Goal: Task Accomplishment & Management: Use online tool/utility

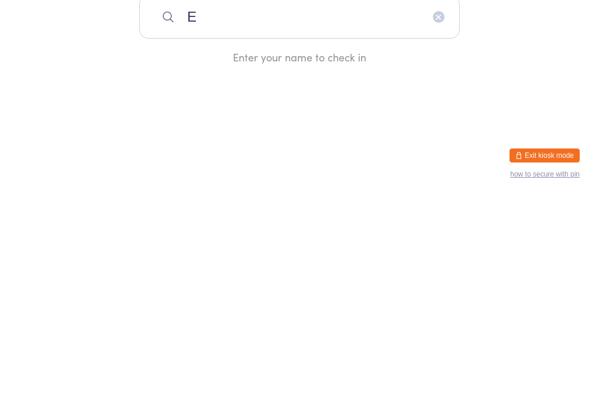
scroll to position [210, 0]
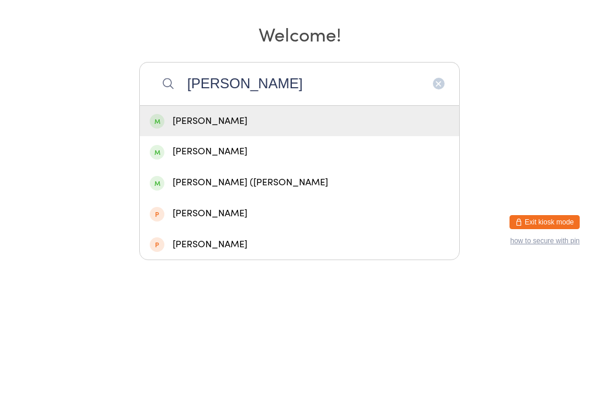
click at [198, 206] on input "[PERSON_NAME]" at bounding box center [299, 227] width 320 height 43
type input "[PERSON_NAME]"
click at [201, 250] on div "[PERSON_NAME]" at bounding box center [299, 265] width 319 height 31
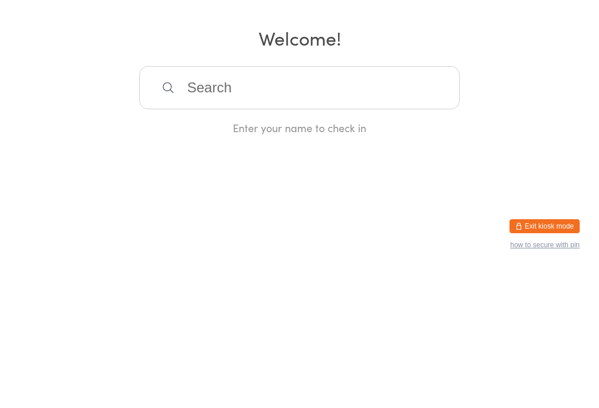
click at [201, 260] on div "Enter your name to check in" at bounding box center [299, 267] width 320 height 15
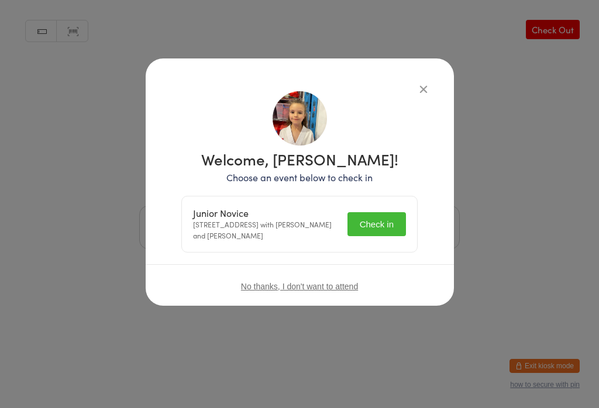
click at [375, 233] on button "Check in" at bounding box center [376, 224] width 58 height 24
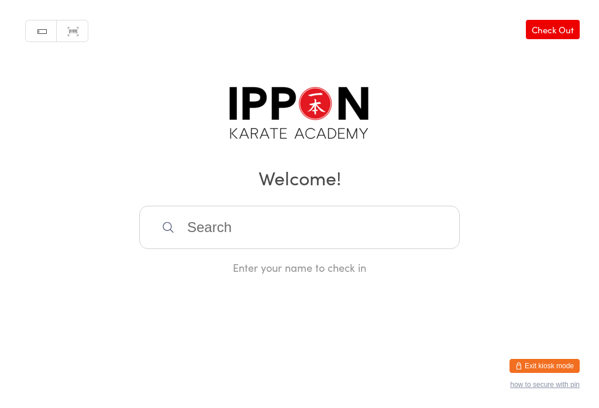
click at [544, 39] on link "Check Out" at bounding box center [552, 29] width 54 height 19
click at [379, 239] on input "search" at bounding box center [299, 227] width 320 height 43
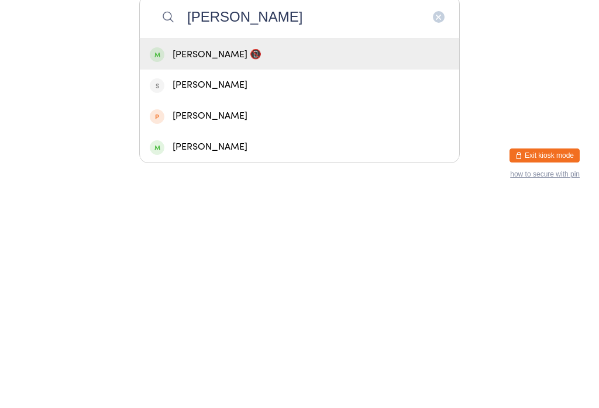
type input "[PERSON_NAME]"
click at [247, 257] on div "[PERSON_NAME] 📵" at bounding box center [299, 265] width 299 height 16
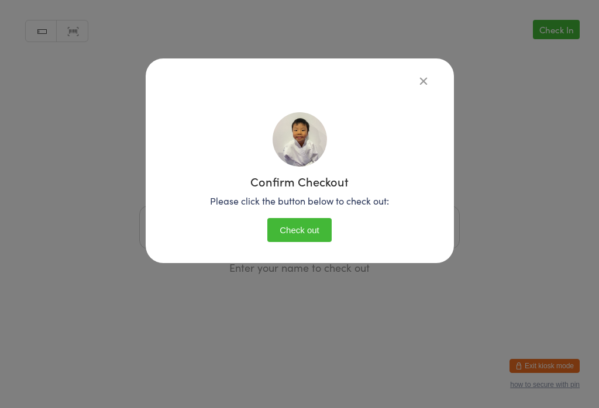
click at [299, 238] on button "Check out" at bounding box center [299, 230] width 64 height 24
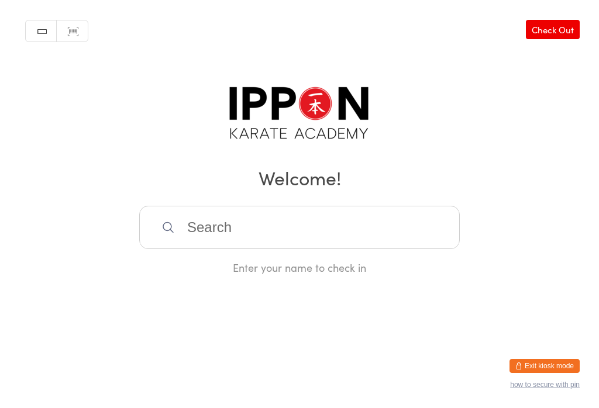
click at [523, 361] on button "Exit kiosk mode" at bounding box center [544, 366] width 70 height 14
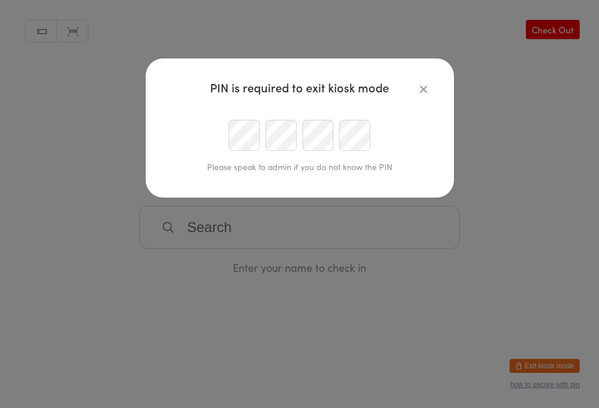
click at [417, 84] on icon "button" at bounding box center [423, 88] width 13 height 13
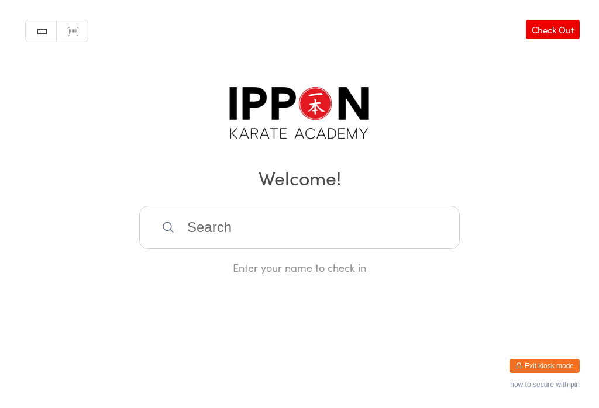
click at [547, 362] on button "Exit kiosk mode" at bounding box center [544, 366] width 70 height 14
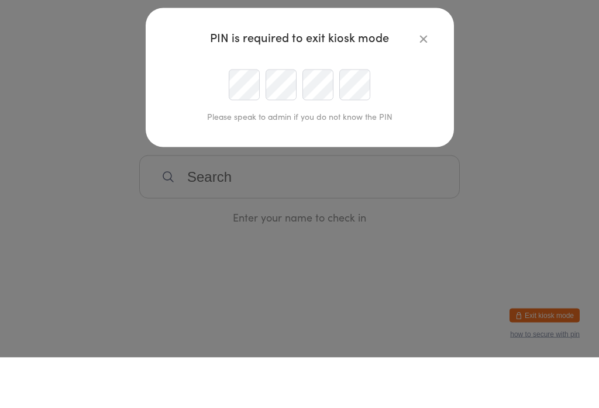
click at [416, 82] on button "button" at bounding box center [423, 89] width 14 height 14
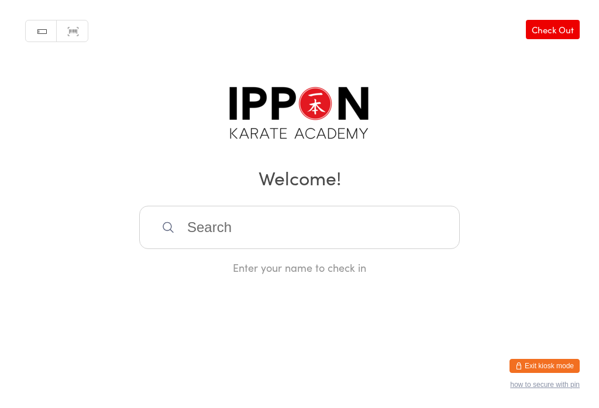
click at [555, 32] on link "Check Out" at bounding box center [552, 29] width 54 height 19
click at [556, 37] on link "Check In" at bounding box center [555, 29] width 47 height 19
click at [333, 226] on input "search" at bounding box center [299, 227] width 320 height 43
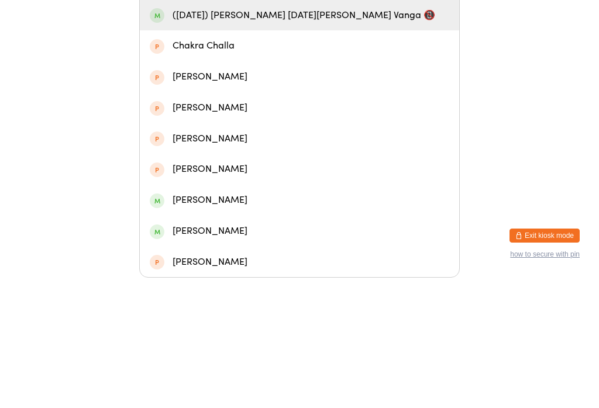
type input "[DATE]"
click at [235, 142] on div "([DATE]) [PERSON_NAME] [DATE][PERSON_NAME] Vanga 📵" at bounding box center [299, 146] width 299 height 16
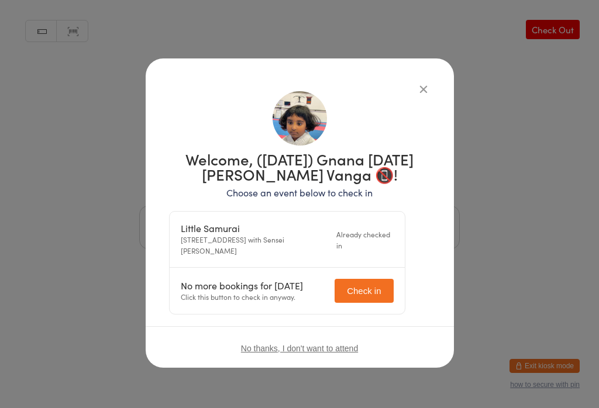
click at [383, 280] on button "Check in" at bounding box center [363, 291] width 58 height 24
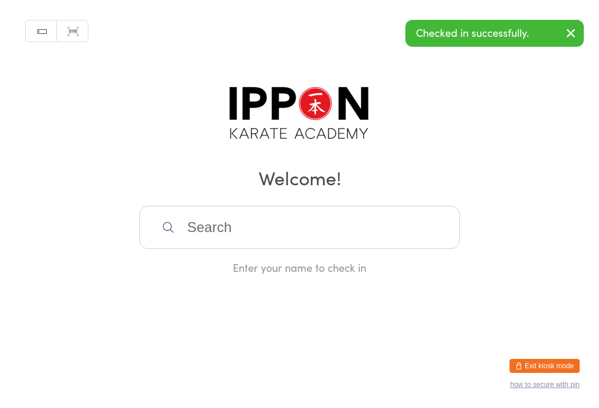
click at [568, 27] on icon "button" at bounding box center [570, 33] width 14 height 15
